Goal: Find contact information: Find contact information

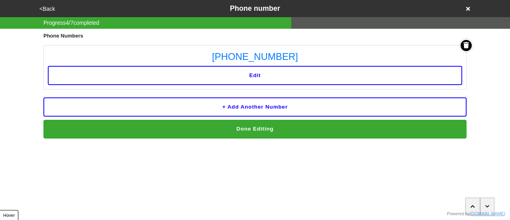
click at [44, 6] on button "<Back" at bounding box center [47, 8] width 20 height 9
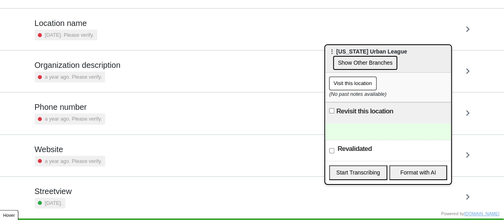
scroll to position [151, 0]
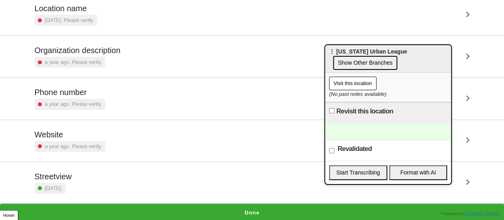
click at [103, 100] on div "Phone number a year ago. Please verify." at bounding box center [252, 98] width 435 height 22
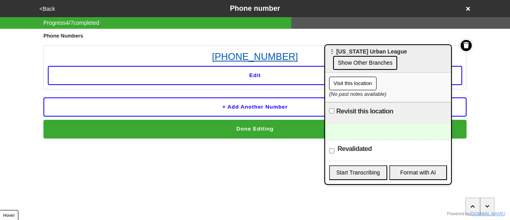
click at [239, 58] on link "[PHONE_NUMBER]" at bounding box center [255, 56] width 415 height 14
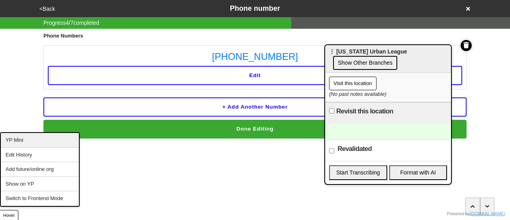
click at [27, 140] on div "YP Mini" at bounding box center [40, 140] width 78 height 15
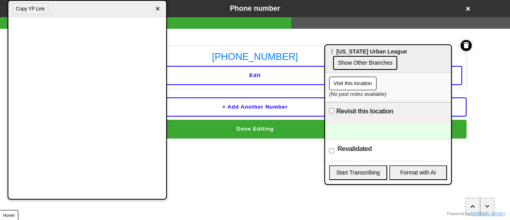
click at [362, 132] on div at bounding box center [388, 131] width 126 height 16
